Goal: Task Accomplishment & Management: Manage account settings

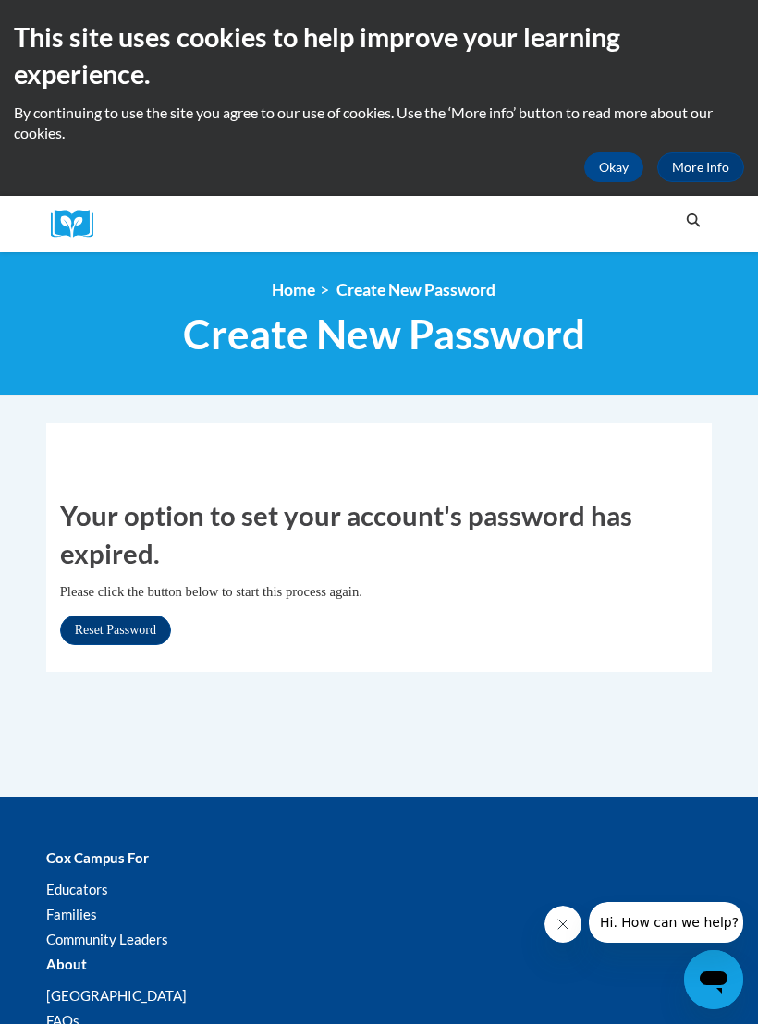
click at [124, 632] on link "Reset Password" at bounding box center [115, 631] width 111 height 30
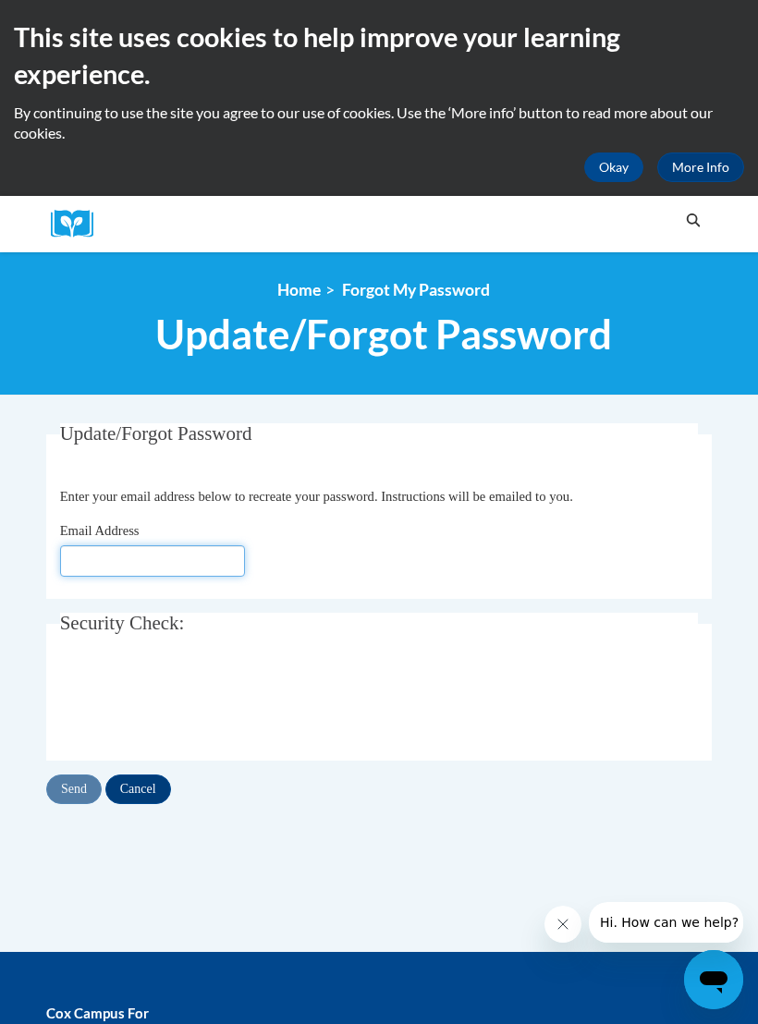
type input "[EMAIL_ADDRESS][DOMAIN_NAME]"
click at [67, 791] on input "Send" at bounding box center [73, 789] width 55 height 30
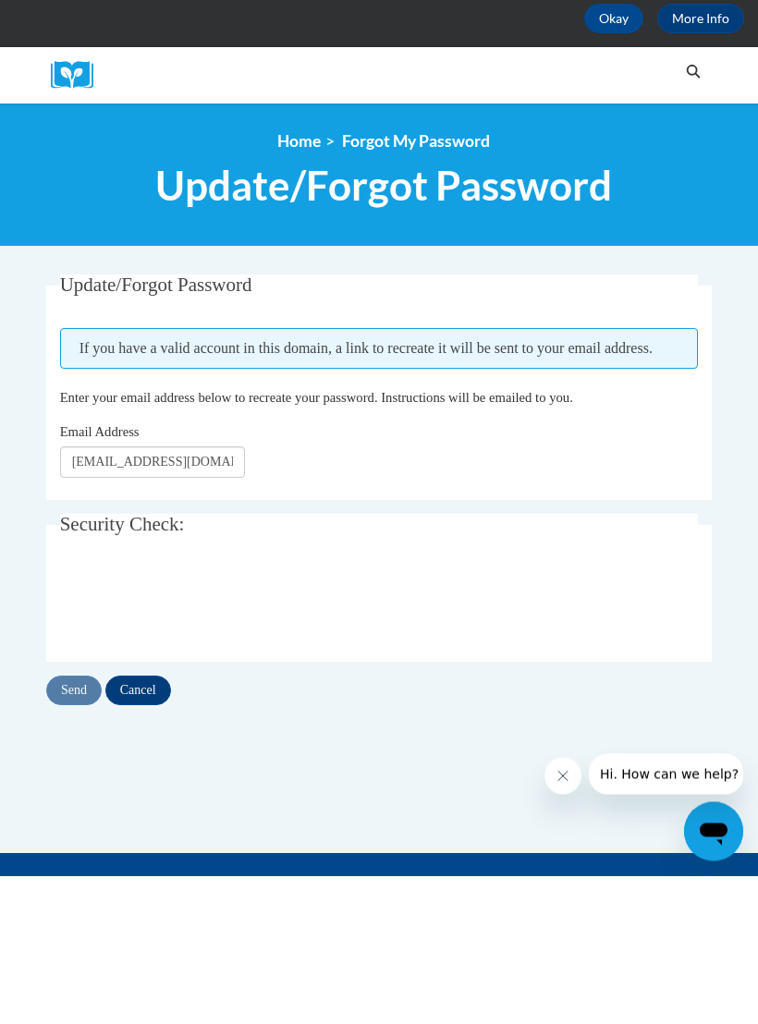
scroll to position [149, 0]
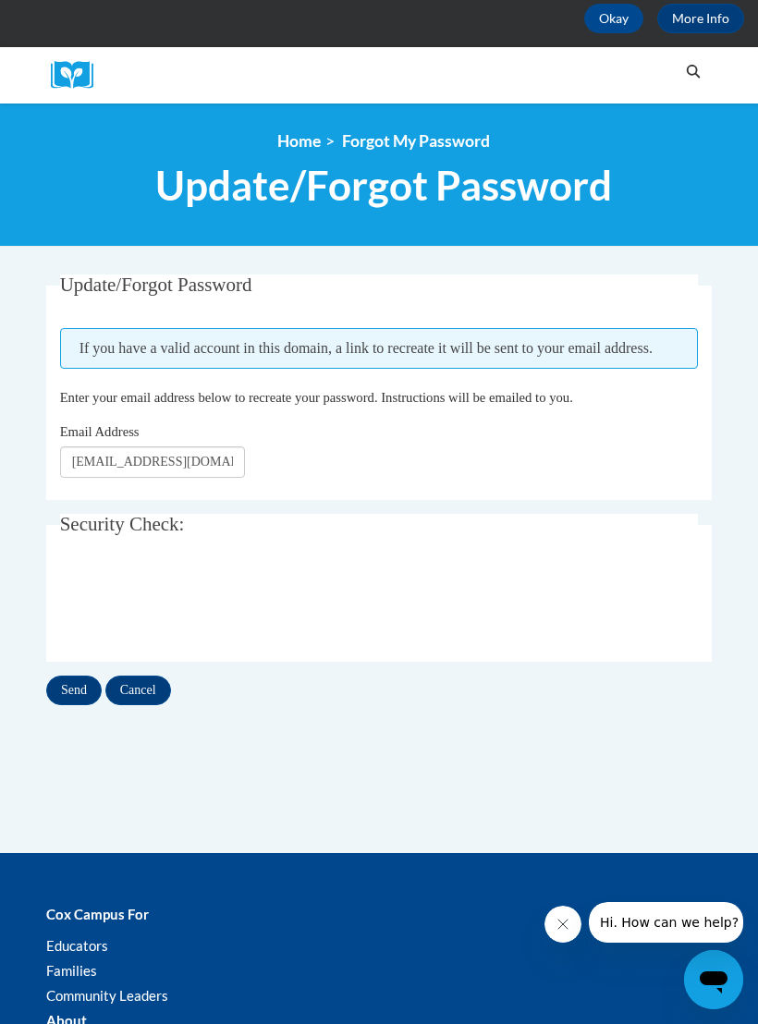
click at [76, 684] on input "Send" at bounding box center [73, 691] width 55 height 30
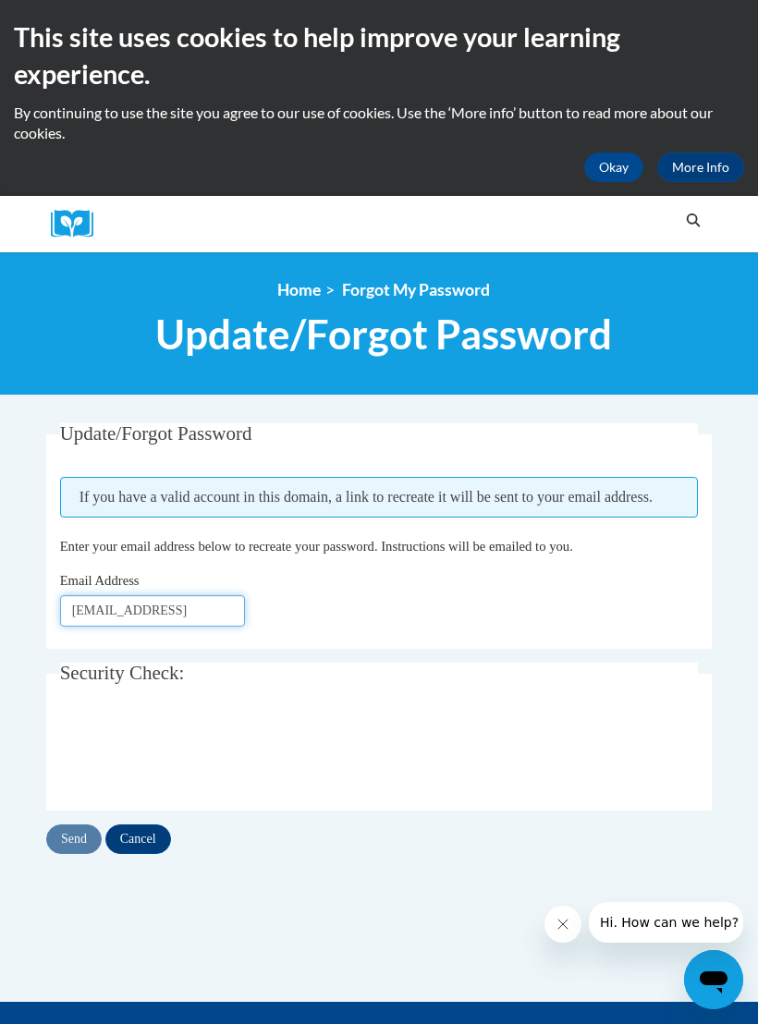
type input "phoenixsciwiz@yahoo.comj"
click at [45, 7] on div "This site uses cookies to help improve your learning experience. By continuing …" at bounding box center [379, 98] width 758 height 196
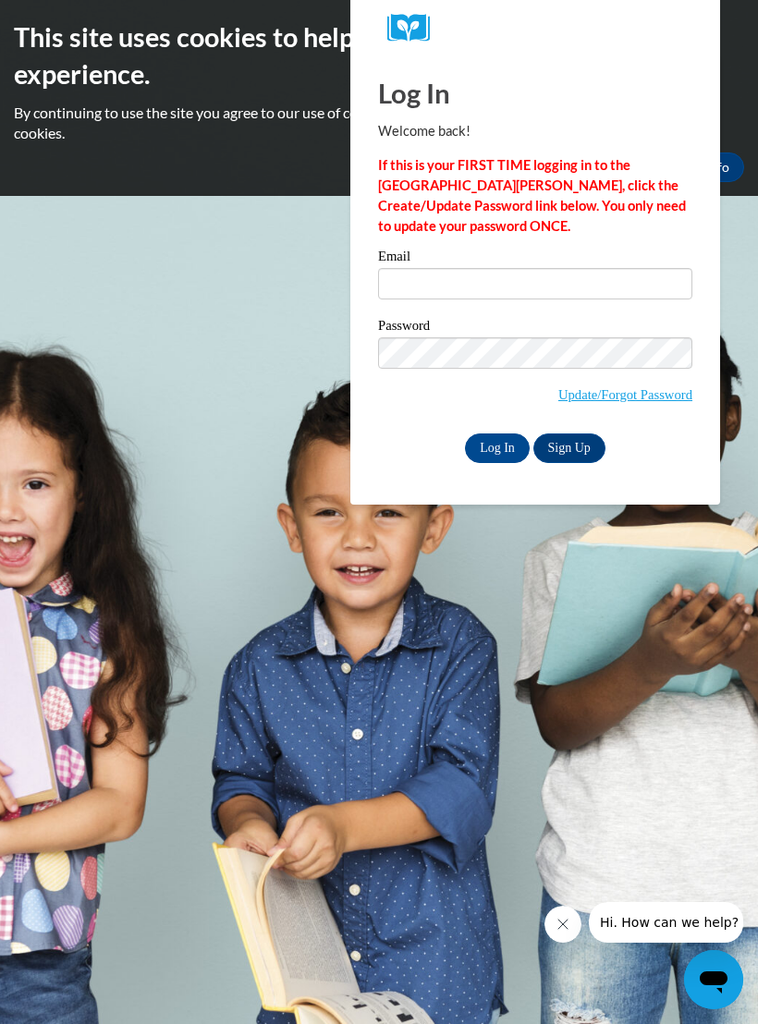
click at [531, 297] on input "Email" at bounding box center [535, 283] width 314 height 31
click at [505, 455] on input "Log In" at bounding box center [497, 448] width 65 height 30
click at [643, 399] on link "Update/Forgot Password" at bounding box center [625, 394] width 134 height 15
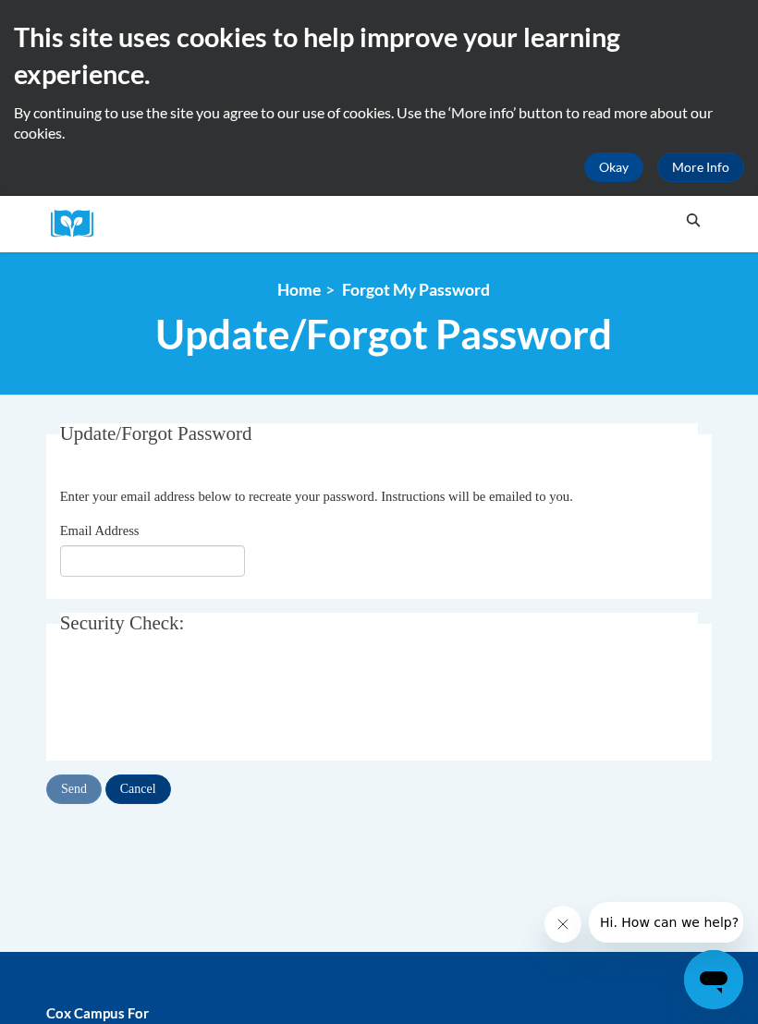
click at [152, 567] on input "Email Address" at bounding box center [152, 560] width 185 height 31
type input "[EMAIL_ADDRESS][DOMAIN_NAME]"
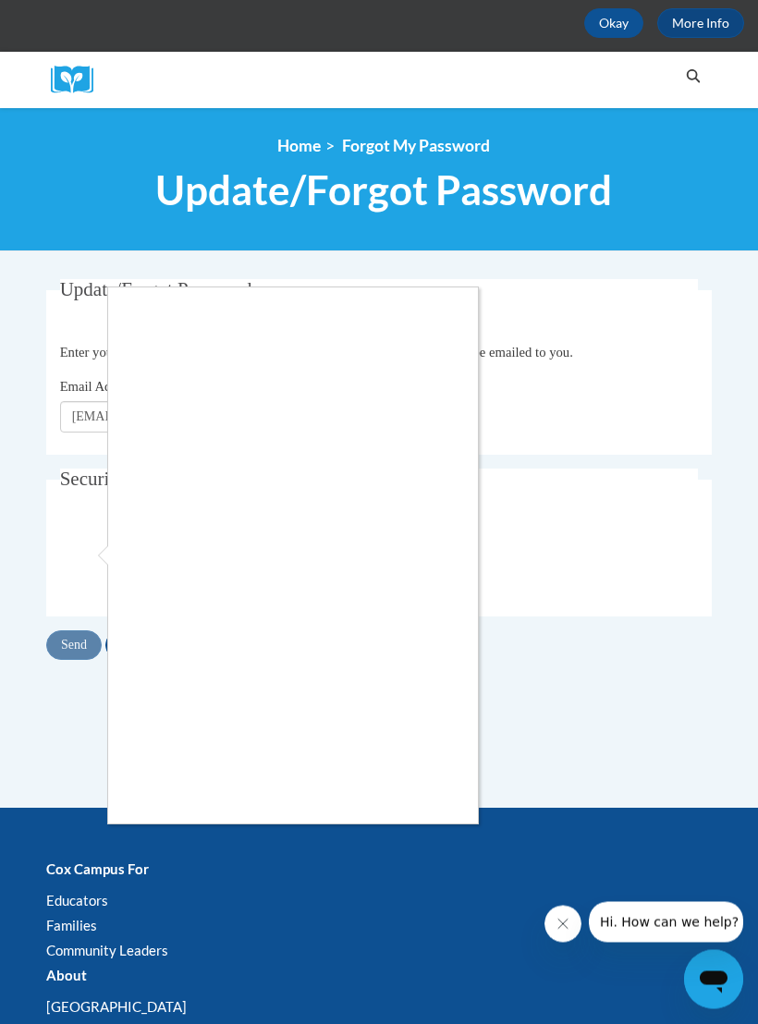
scroll to position [144, 0]
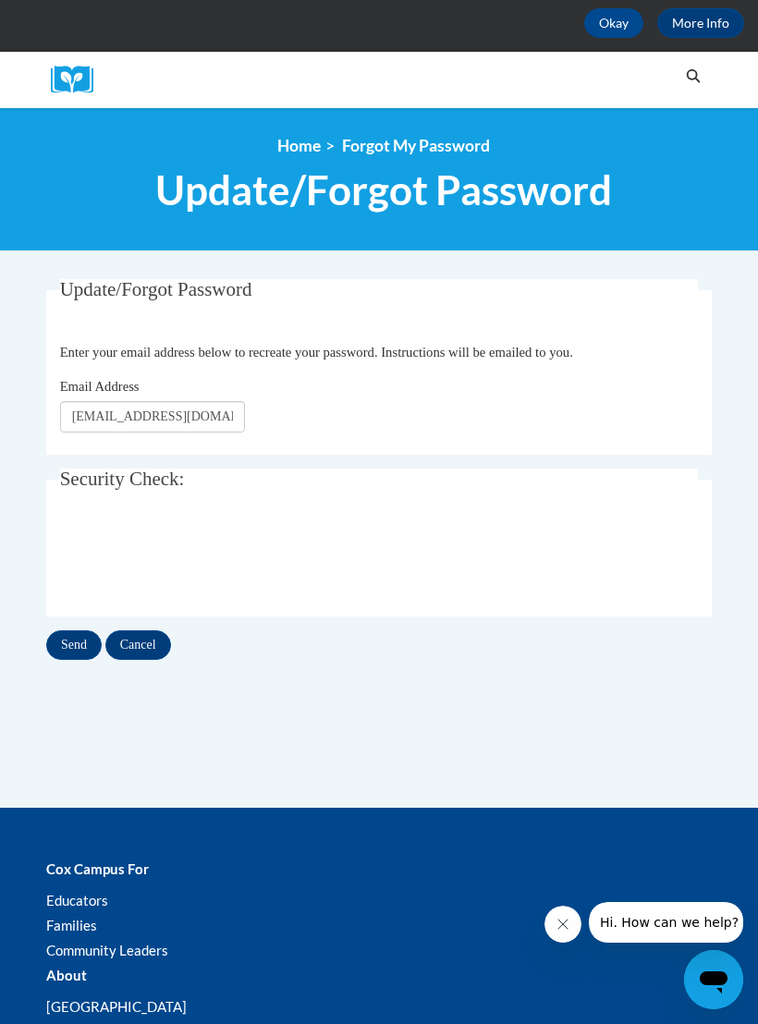
click at [72, 638] on input "Send" at bounding box center [73, 645] width 55 height 30
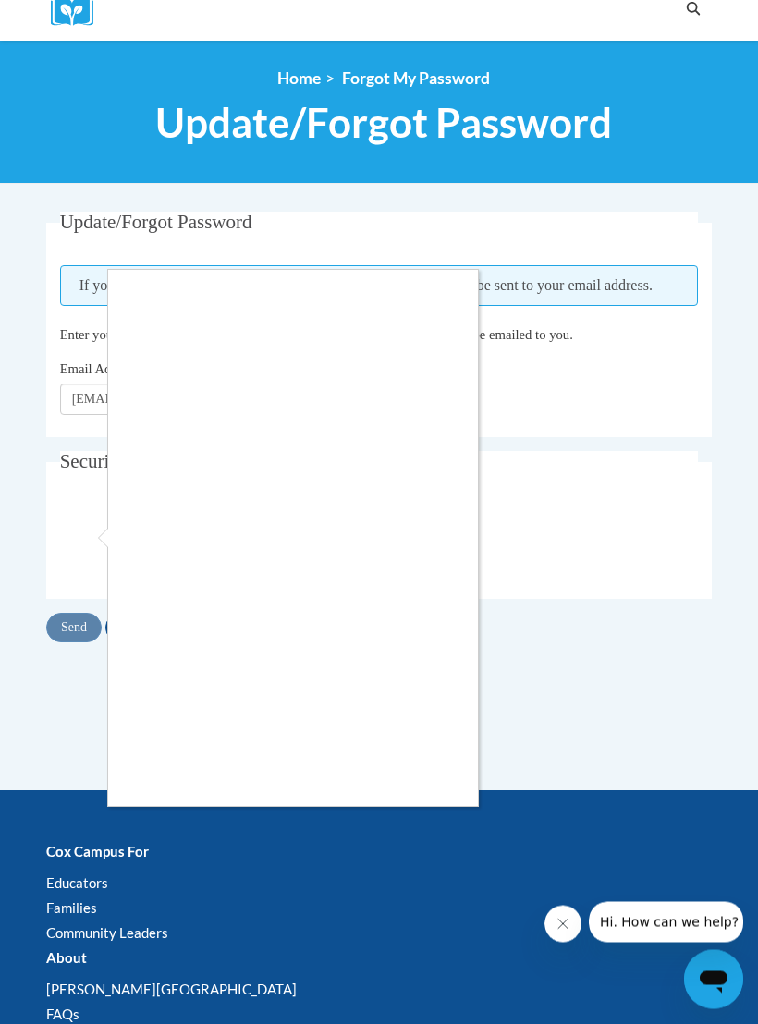
scroll to position [212, 0]
click at [414, 813] on div at bounding box center [379, 512] width 758 height 1024
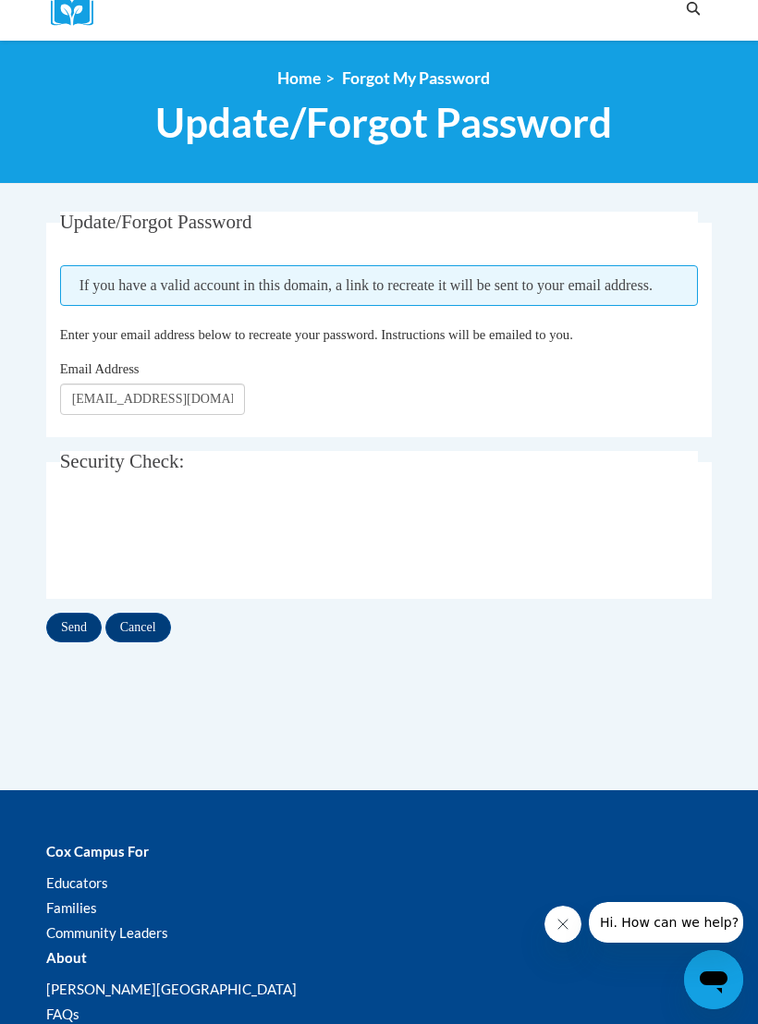
click at [68, 618] on input "Send" at bounding box center [73, 628] width 55 height 30
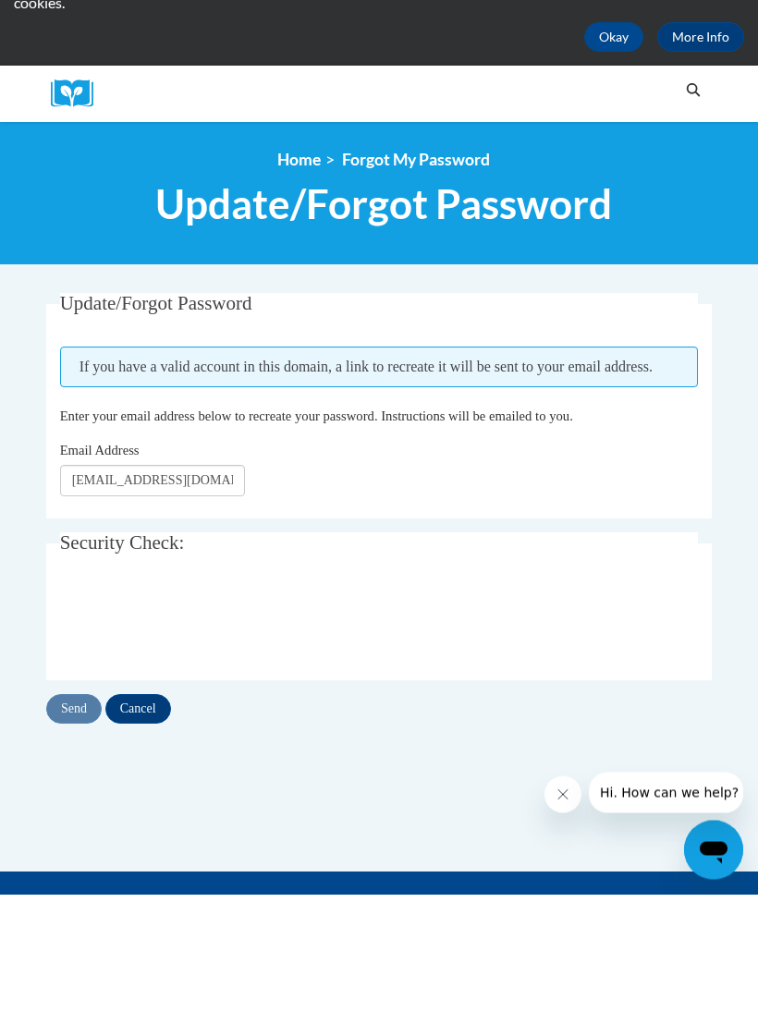
click at [624, 152] on button "Okay" at bounding box center [613, 167] width 59 height 30
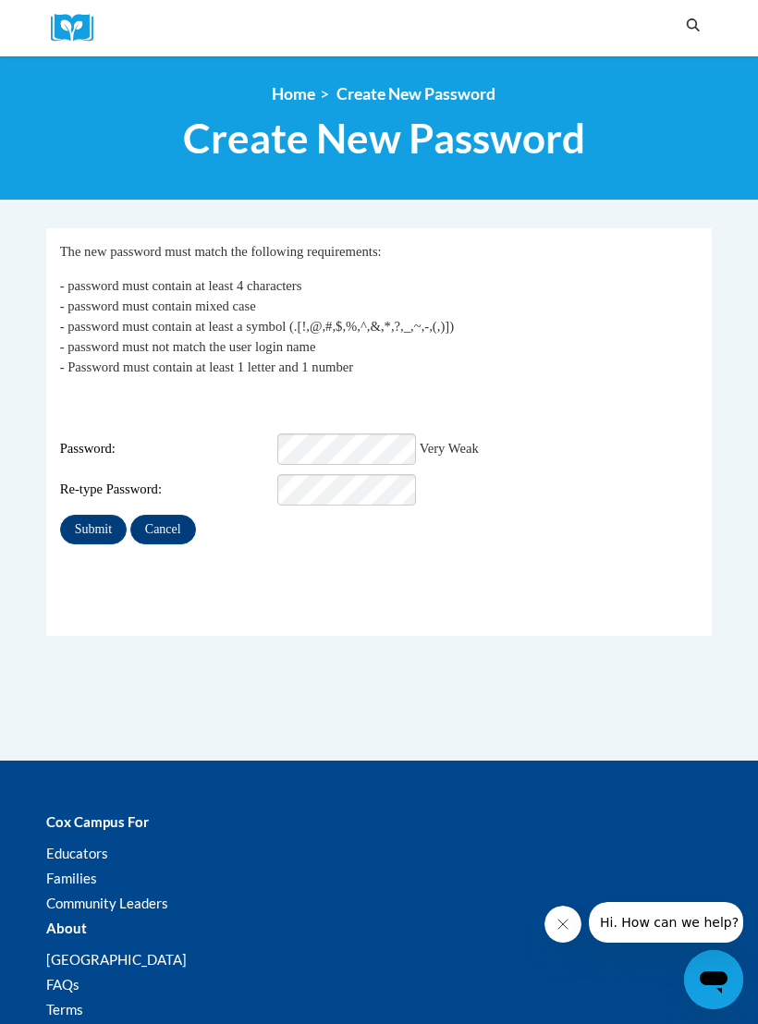
click at [447, 515] on div "Submit Cancel" at bounding box center [379, 530] width 639 height 30
click at [497, 474] on div "Re-type Password:" at bounding box center [379, 489] width 639 height 31
click at [86, 530] on input "Submit" at bounding box center [93, 530] width 67 height 30
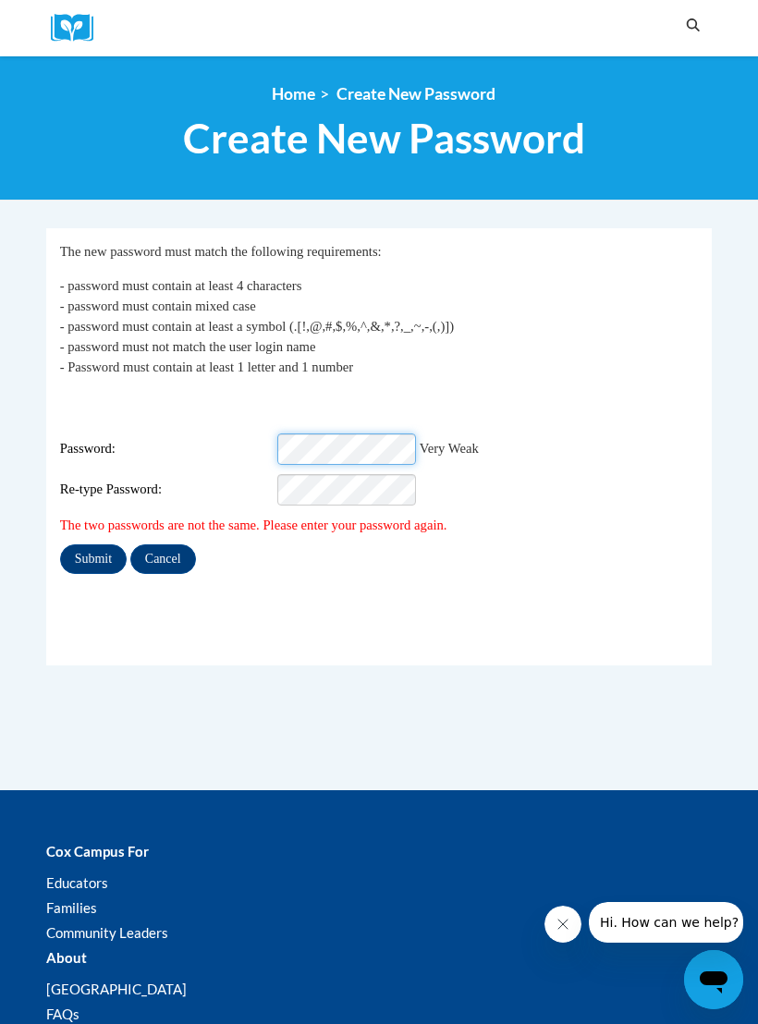
click at [92, 546] on input "Submit" at bounding box center [93, 559] width 67 height 30
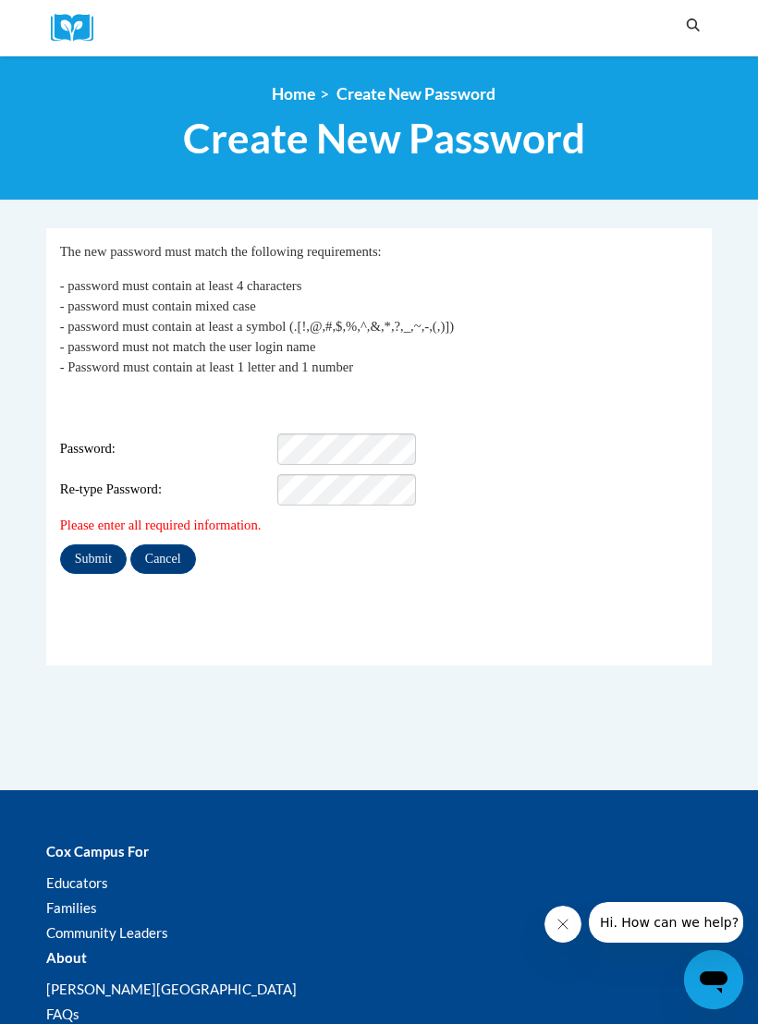
click at [375, 584] on fieldset "My Password The new password must match the following requirements: - password …" at bounding box center [378, 446] width 665 height 437
click at [83, 544] on input "Submit" at bounding box center [93, 559] width 67 height 30
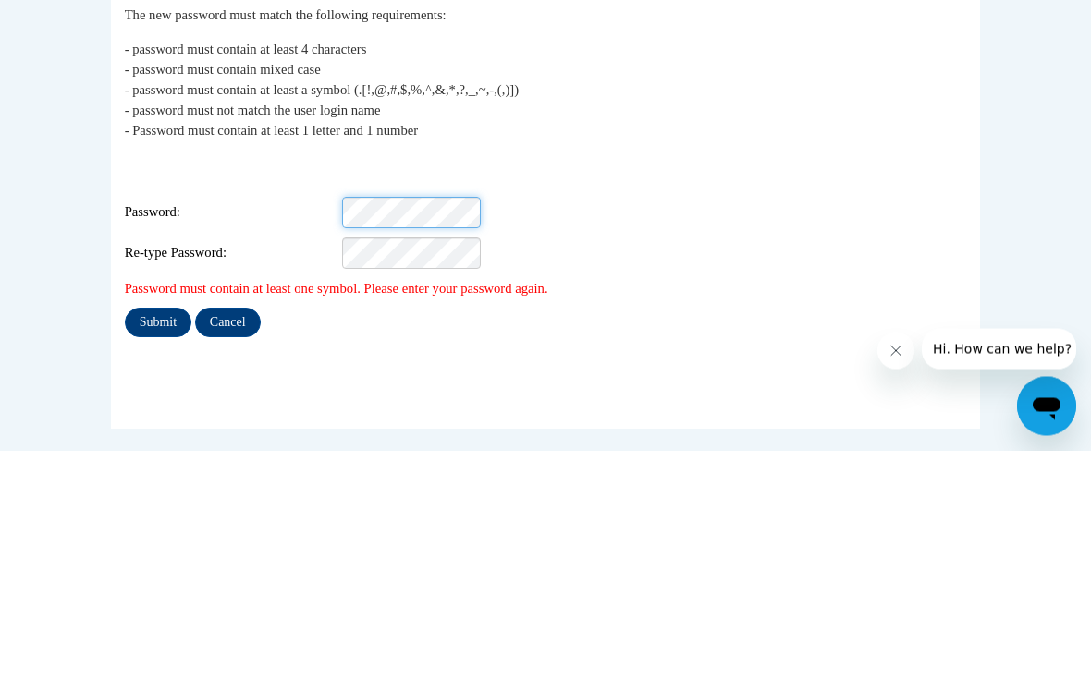
scroll to position [241, 0]
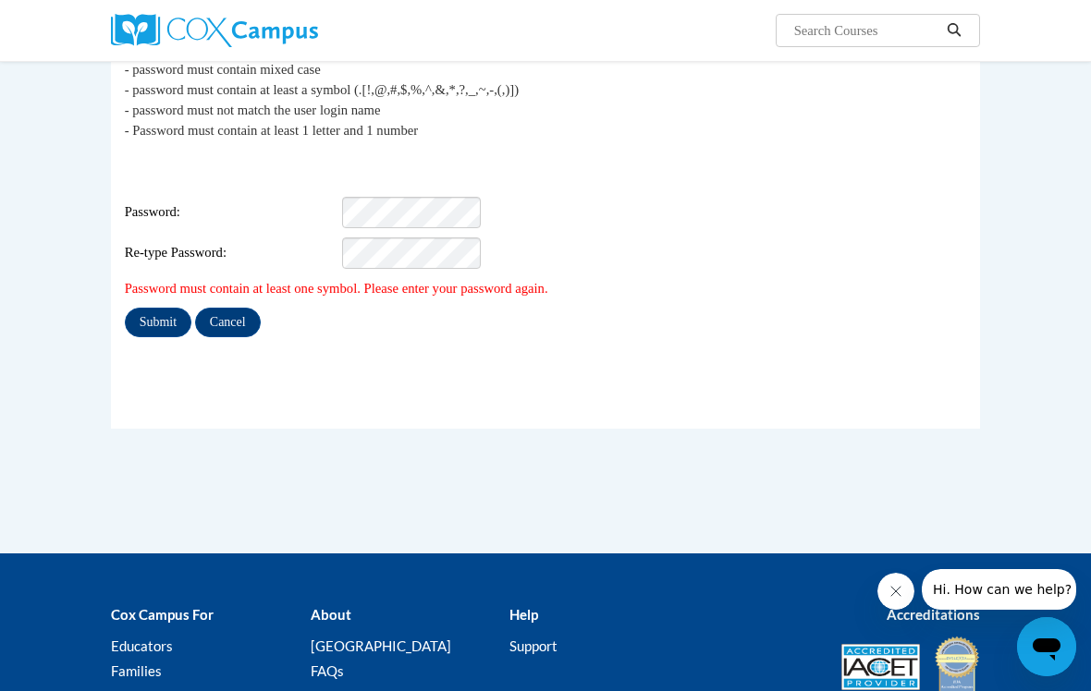
click at [437, 179] on div "Login: phoenixsciwiz@yahoo.com Password: Re-type Password:" at bounding box center [546, 212] width 842 height 116
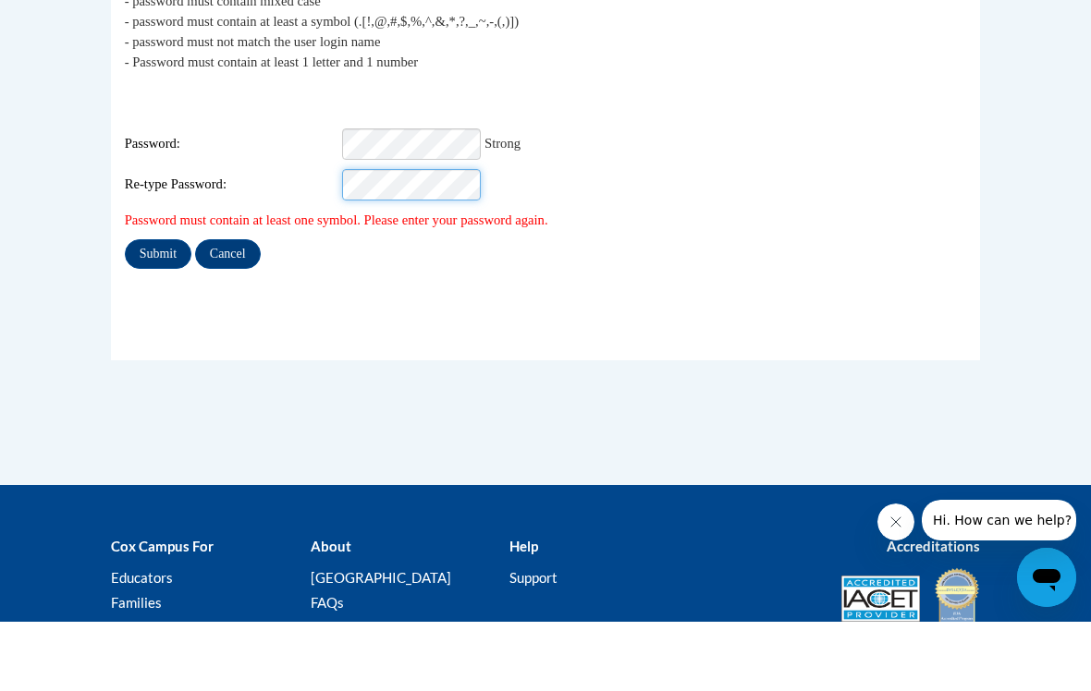
click at [157, 309] on input "Submit" at bounding box center [158, 324] width 67 height 30
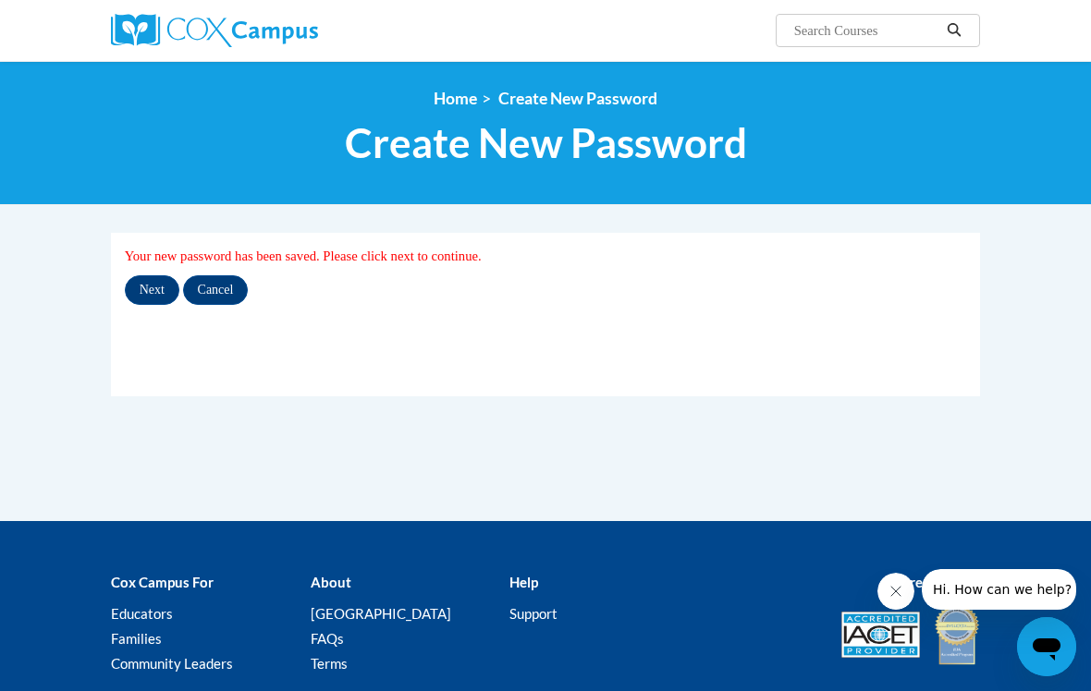
click at [152, 294] on input "Next" at bounding box center [152, 290] width 55 height 30
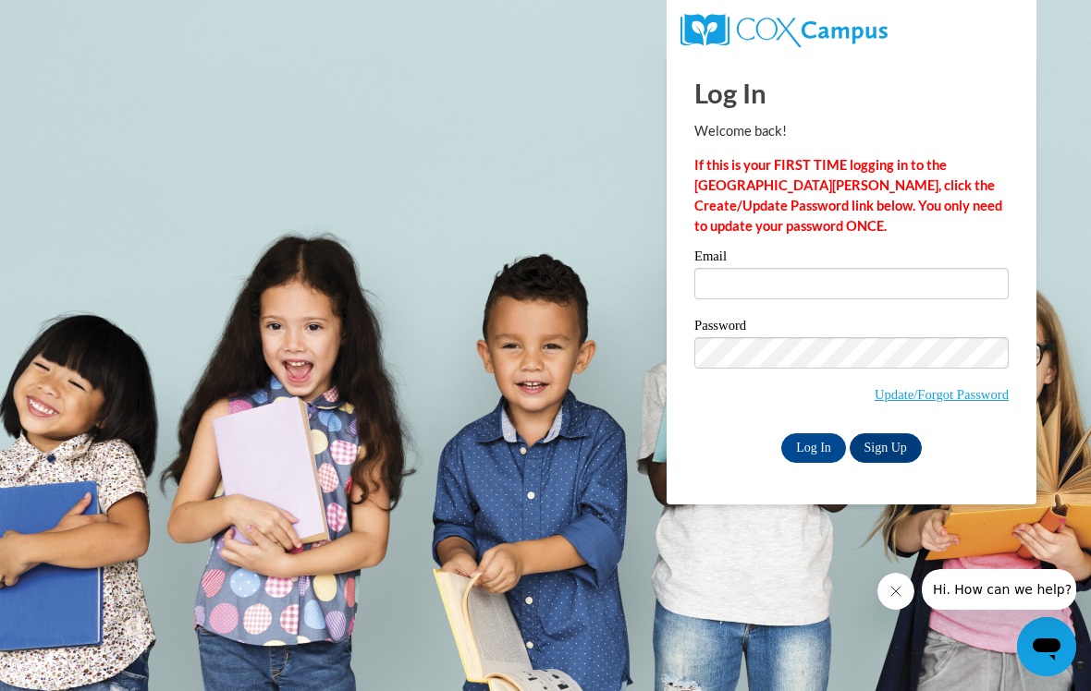
click at [804, 274] on input "Email" at bounding box center [851, 283] width 314 height 31
click at [788, 293] on input "Email" at bounding box center [851, 283] width 314 height 31
click at [780, 286] on input "Email" at bounding box center [851, 283] width 314 height 31
type input "phoenixsciwiz@yahoo.com"
click at [813, 446] on input "Log In" at bounding box center [813, 448] width 65 height 30
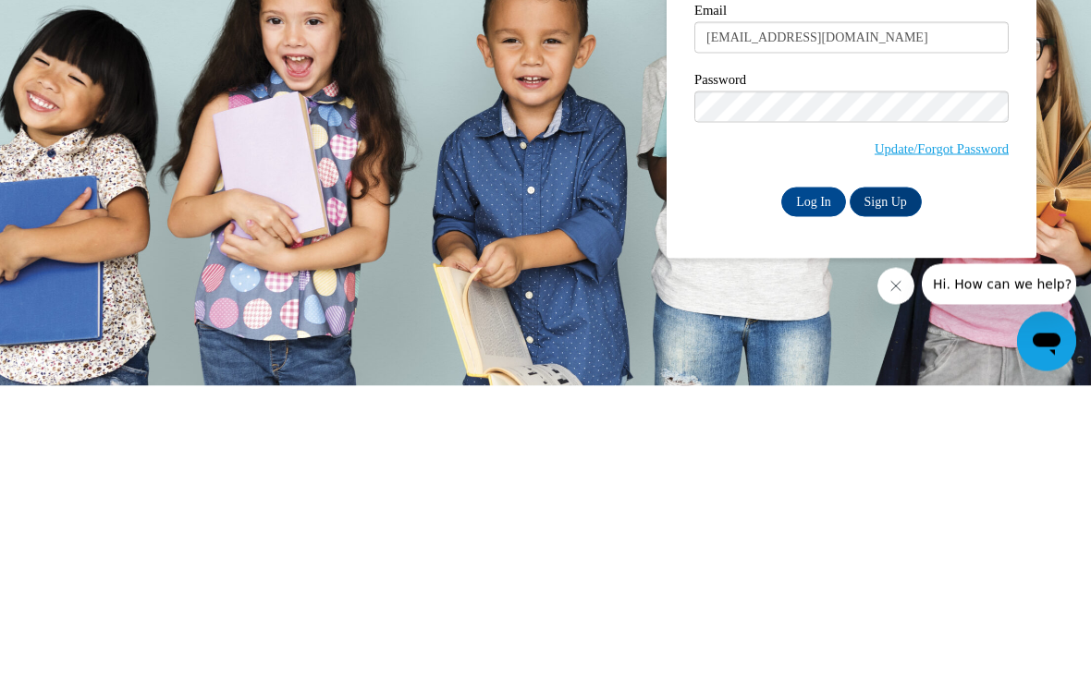
click at [797, 493] on input "Log In" at bounding box center [813, 508] width 65 height 30
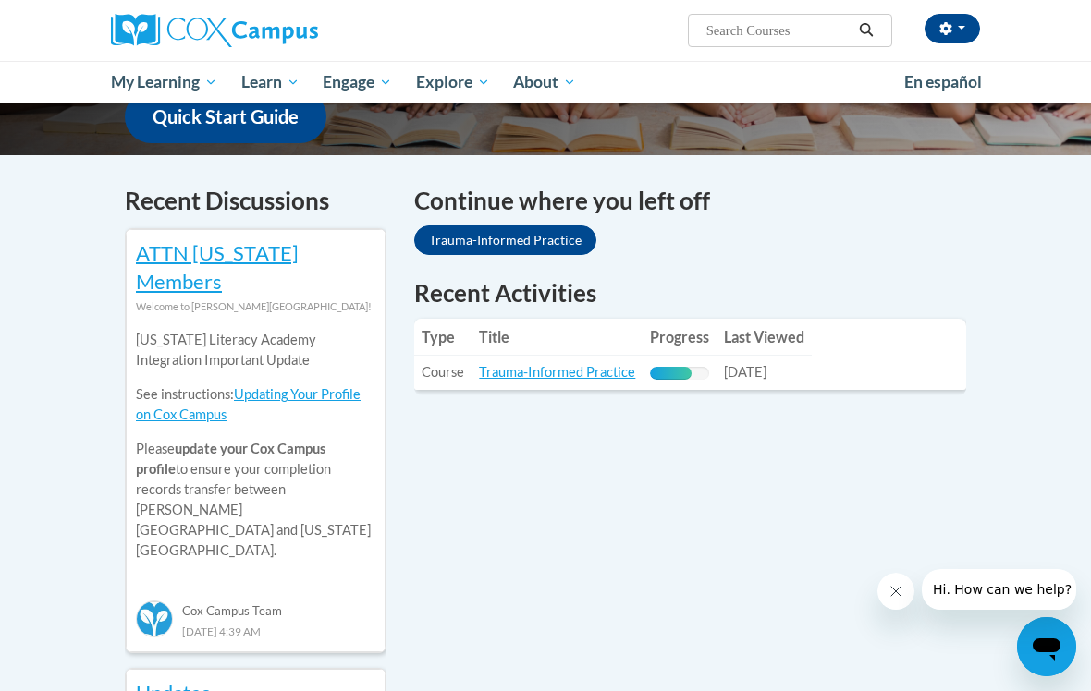
scroll to position [511, 0]
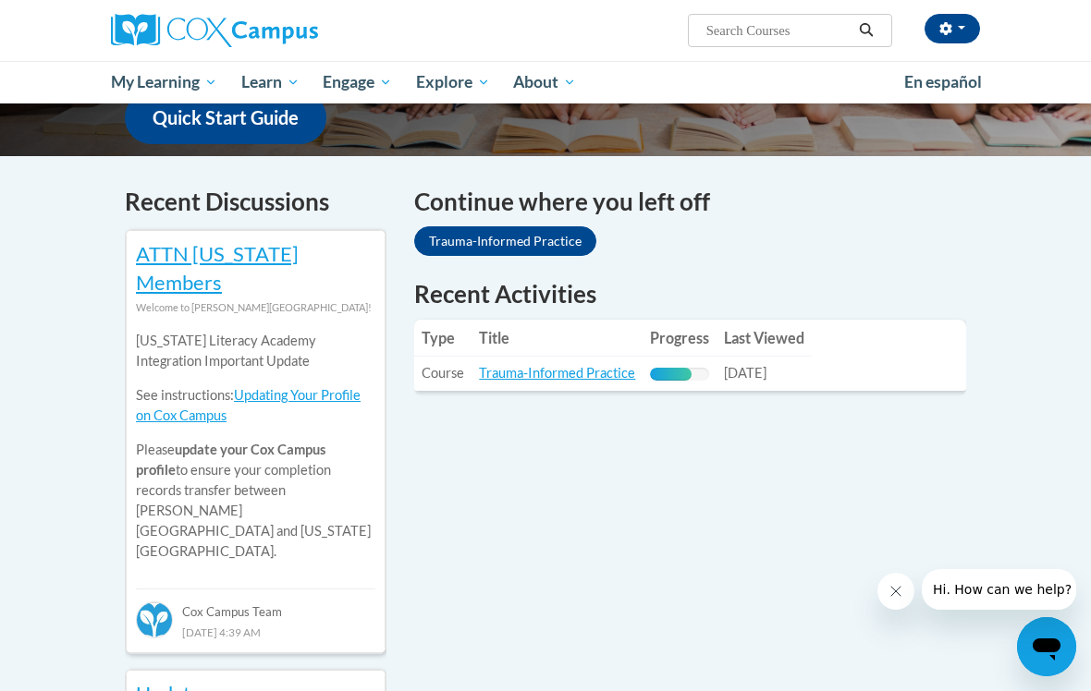
click at [572, 365] on link "Trauma-Informed Practice" at bounding box center [557, 373] width 156 height 16
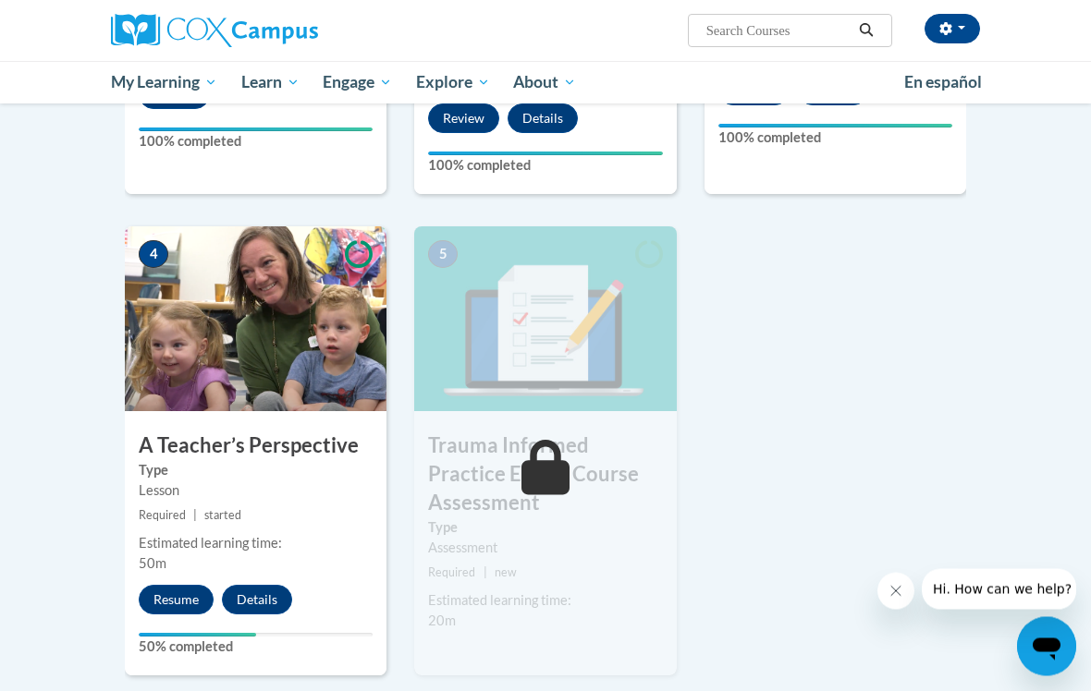
scroll to position [799, 0]
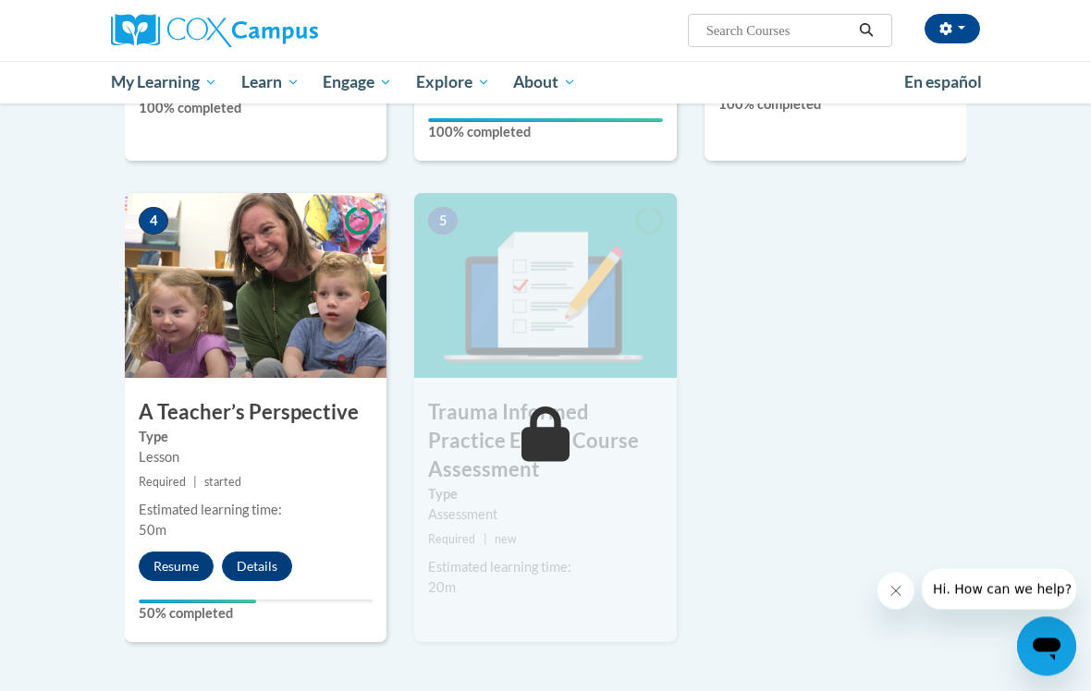
click at [187, 573] on button "Resume" at bounding box center [176, 568] width 75 height 30
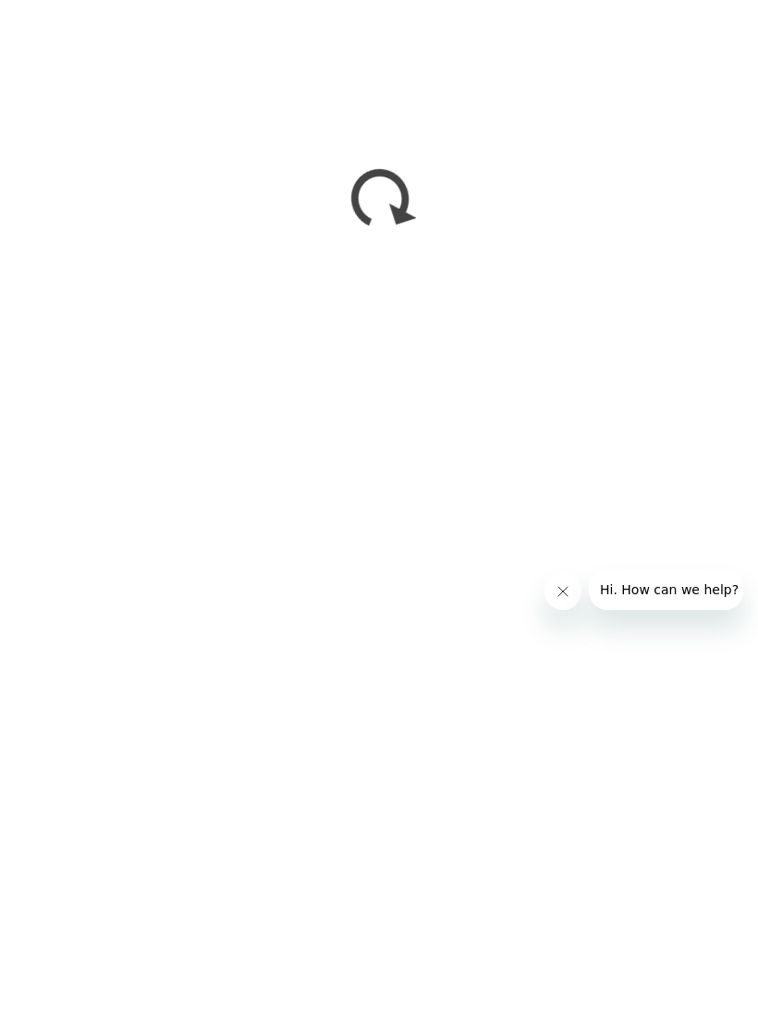
scroll to position [2213, 0]
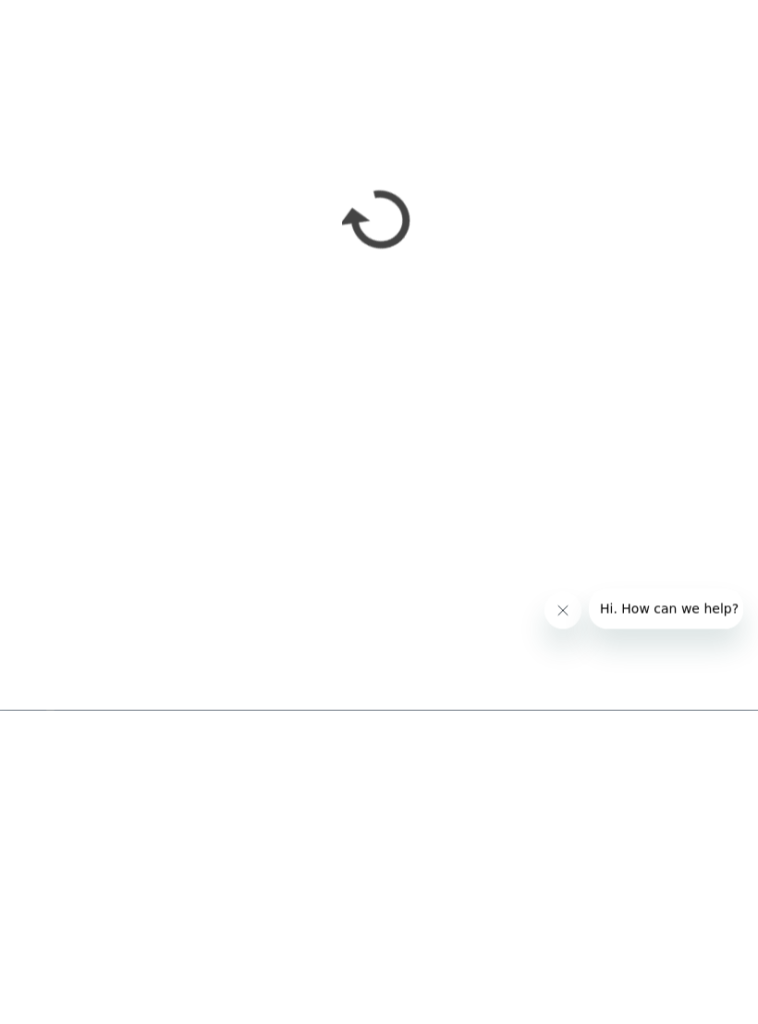
click at [589, 690] on div at bounding box center [643, 922] width 199 height 41
